Goal: Navigation & Orientation: Find specific page/section

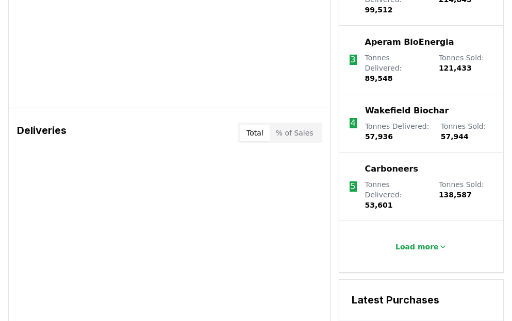
scroll to position [722, 0]
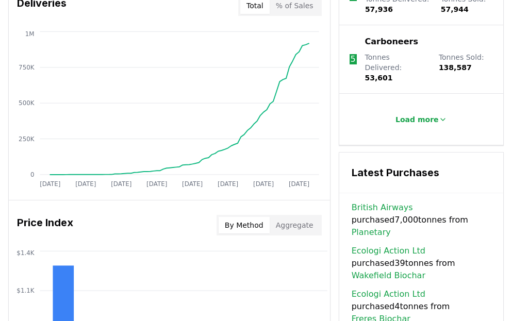
click at [425, 270] on link "Wakefield Biochar" at bounding box center [389, 276] width 74 height 12
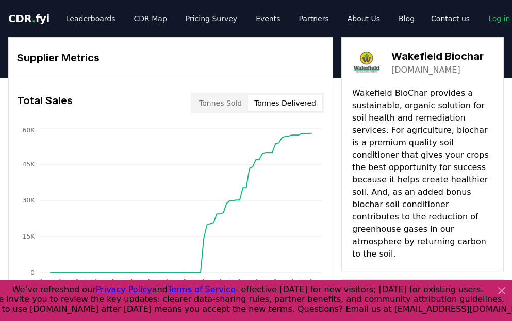
click at [294, 105] on button "Tonnes Delivered" at bounding box center [285, 103] width 74 height 17
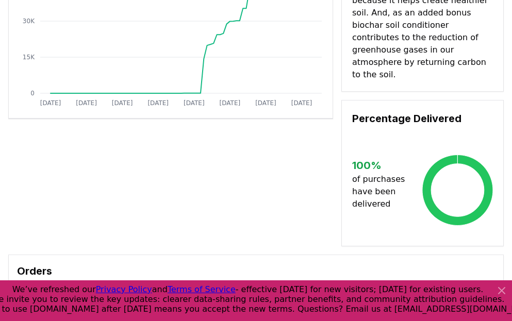
scroll to position [103, 0]
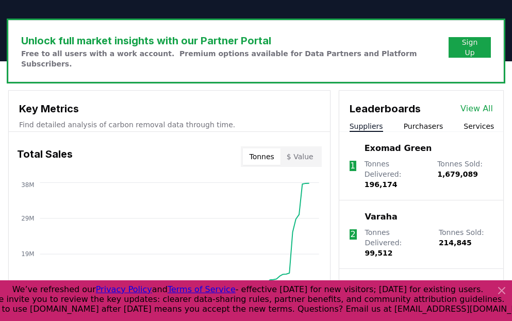
scroll to position [206, 0]
